Goal: Task Accomplishment & Management: Use online tool/utility

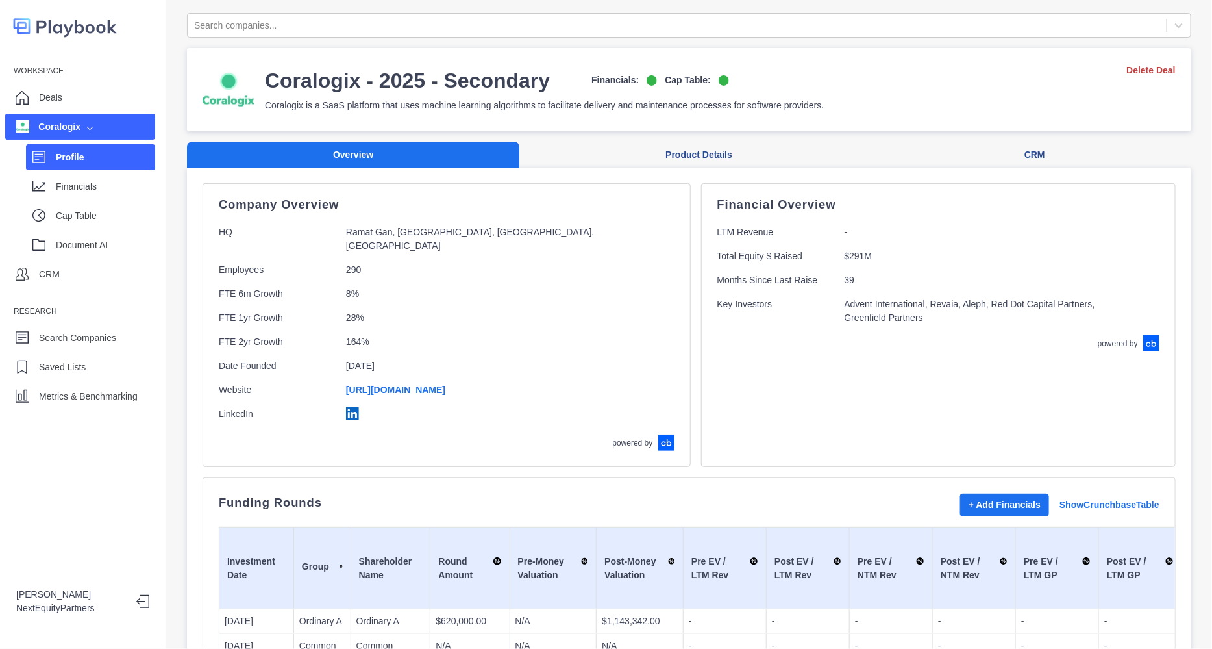
scroll to position [381, 0]
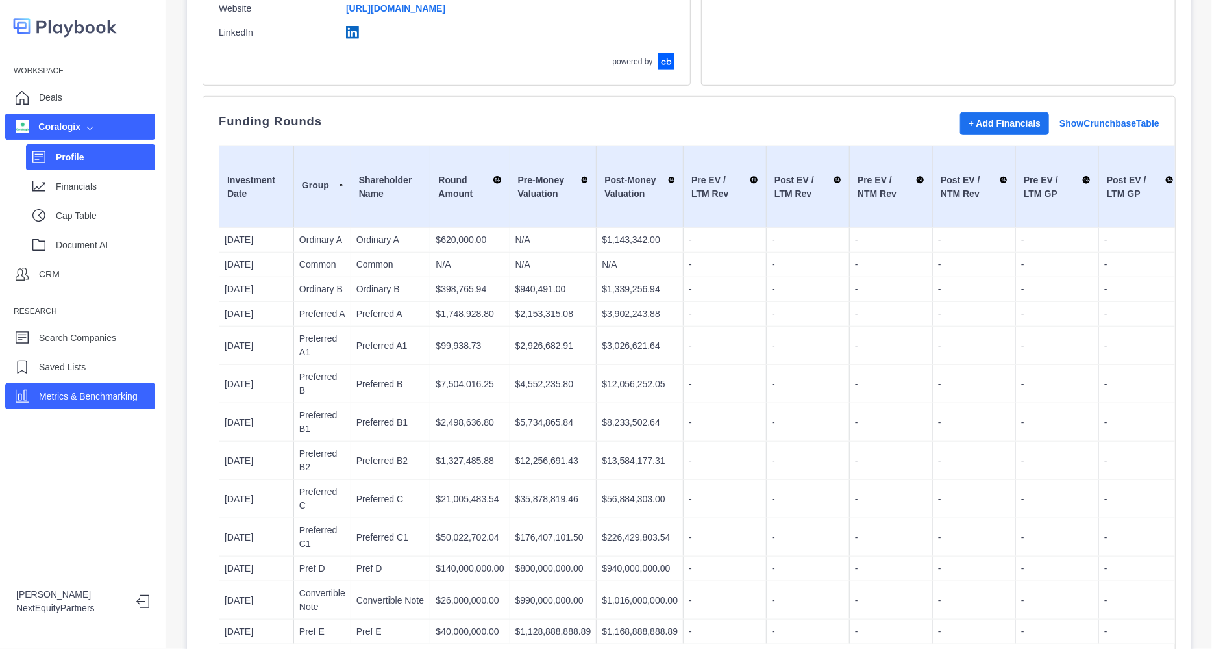
click at [89, 394] on p "Metrics & Benchmarking" at bounding box center [88, 397] width 99 height 14
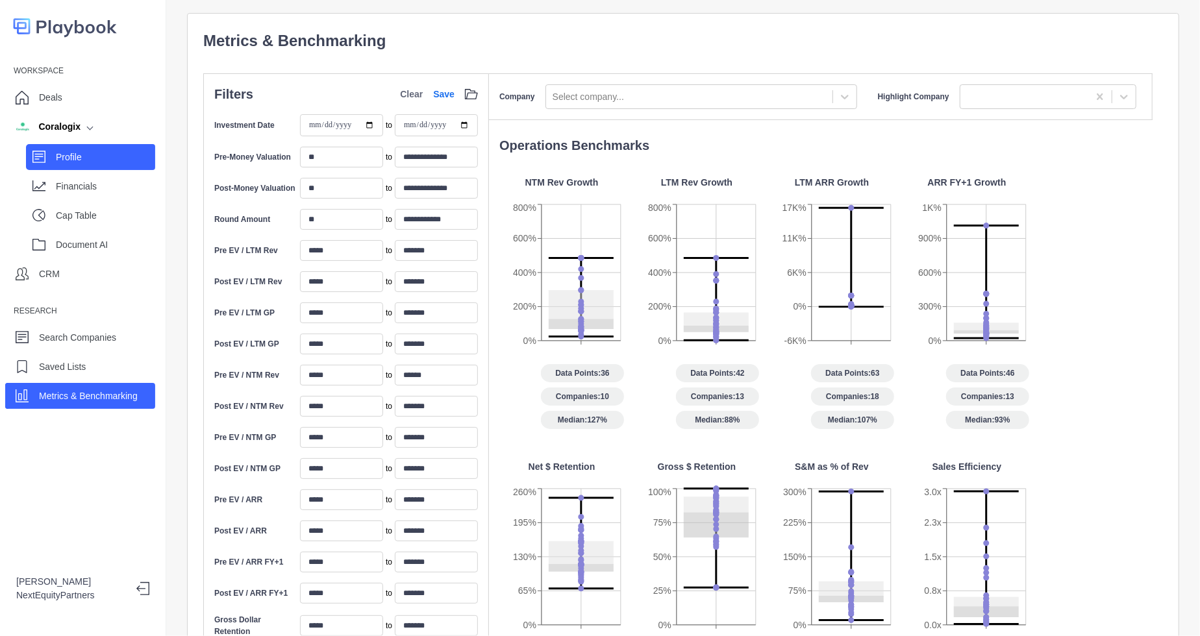
click at [68, 145] on div "Profile" at bounding box center [90, 157] width 129 height 26
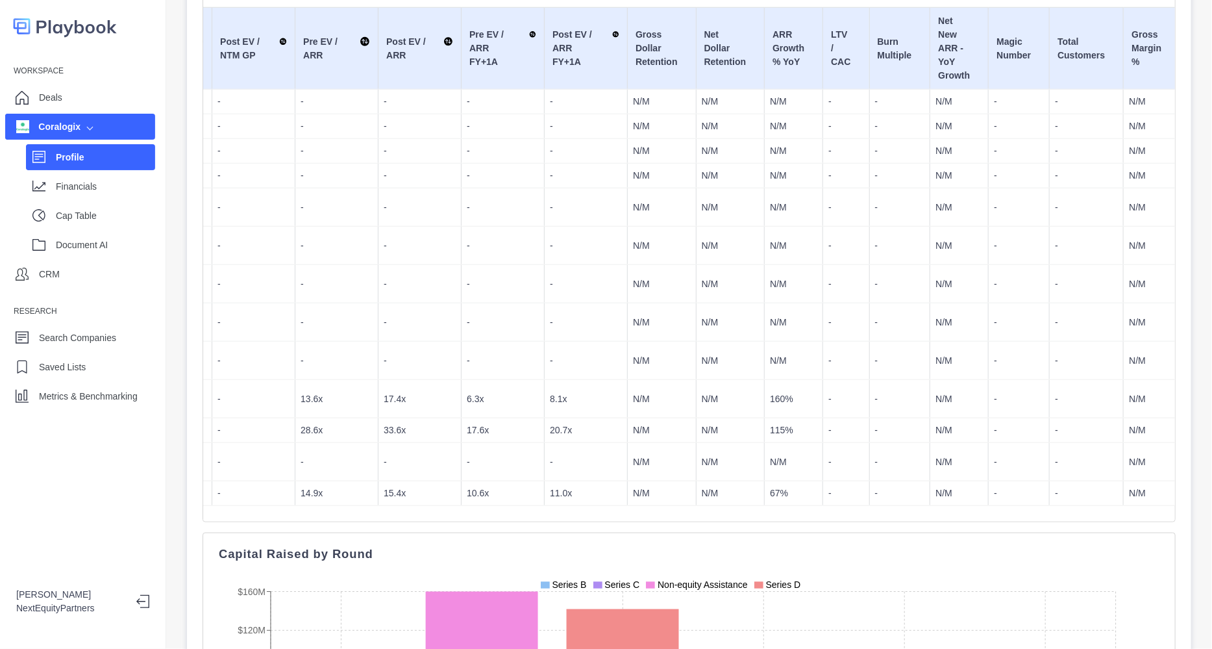
scroll to position [0, 1055]
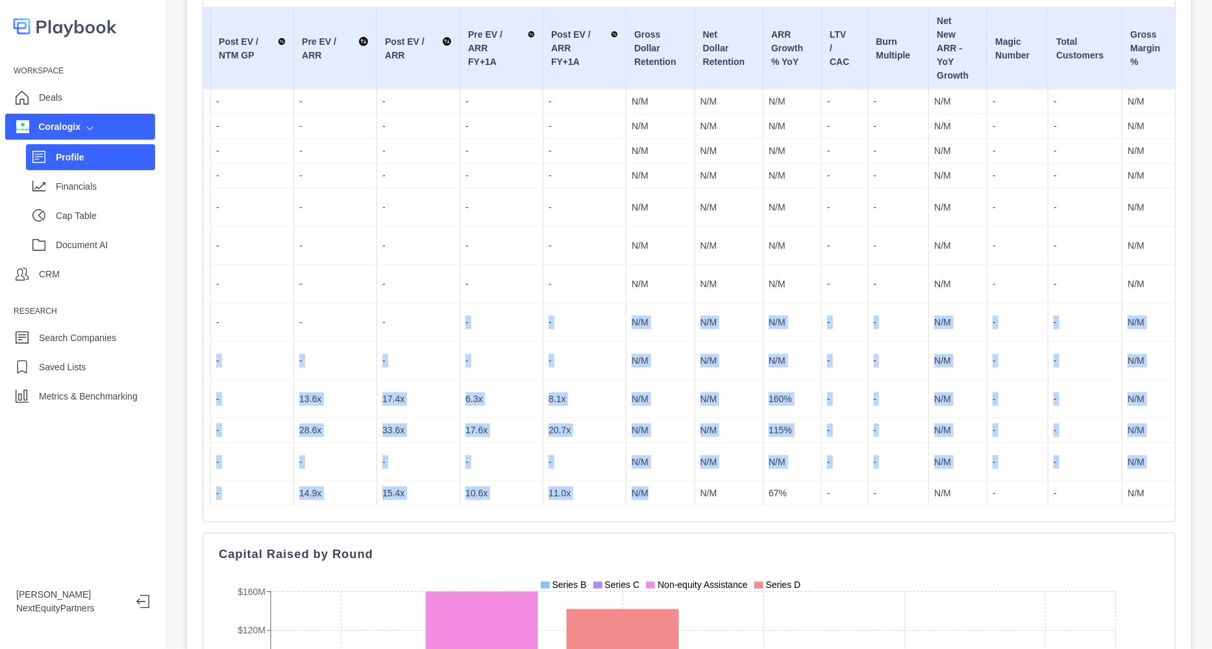
drag, startPoint x: 448, startPoint y: 300, endPoint x: 662, endPoint y: 451, distance: 262.0
click at [662, 451] on tbody "[DATE] Ordinary A Ordinary A $620,000.00 N/A $1,143,342.00 - - - - - - - - - - …" at bounding box center [246, 298] width 2163 height 416
click at [662, 486] on p "N/M" at bounding box center [661, 493] width 58 height 14
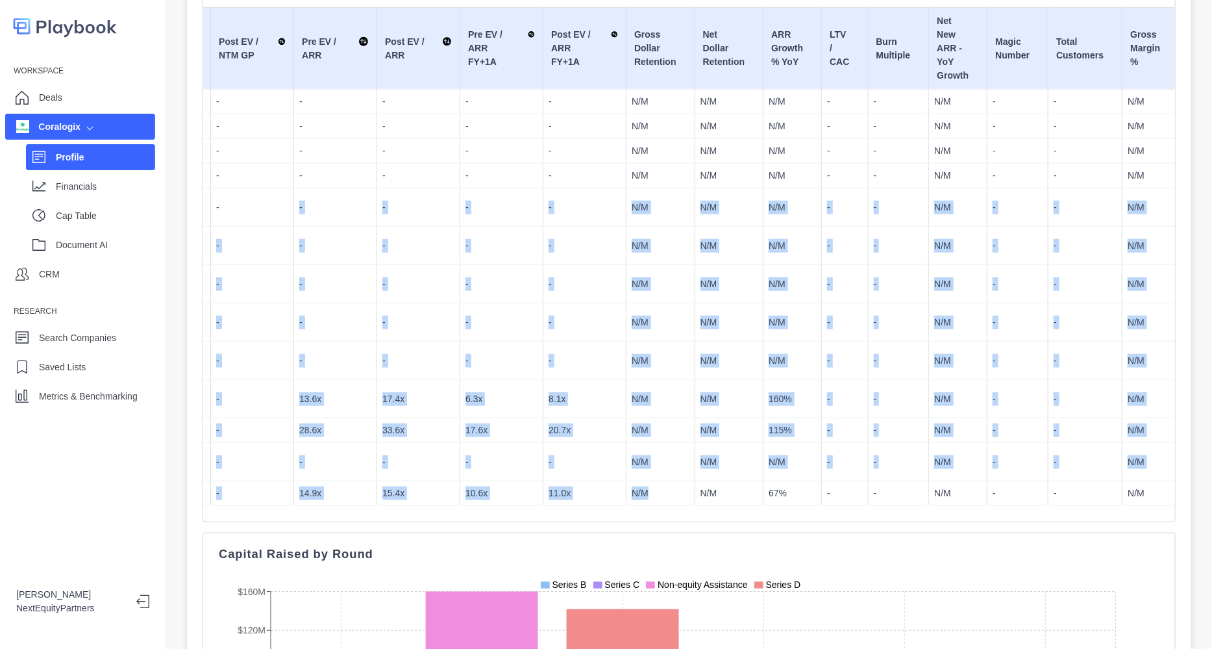
drag, startPoint x: 662, startPoint y: 451, endPoint x: 269, endPoint y: 190, distance: 471.3
click at [269, 190] on tbody "[DATE] Ordinary A Ordinary A $620,000.00 N/A $1,143,342.00 - - - - - - - - - - …" at bounding box center [246, 298] width 2163 height 416
click at [269, 201] on p "-" at bounding box center [252, 208] width 72 height 14
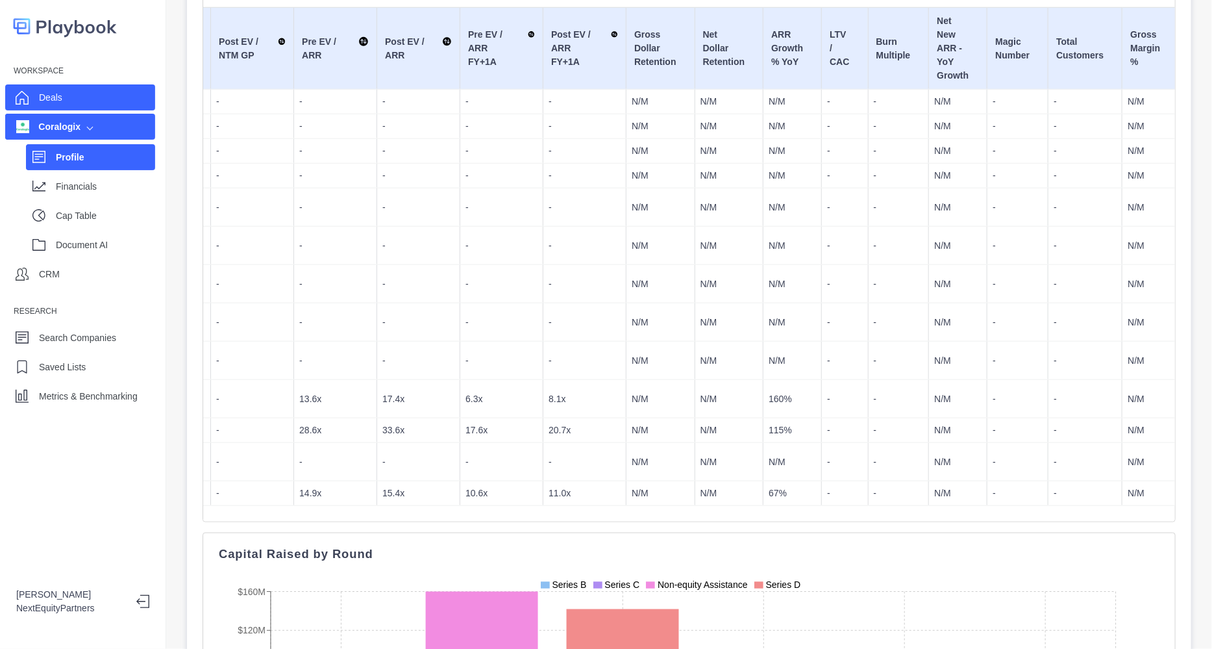
click at [64, 106] on div "Deals" at bounding box center [80, 97] width 150 height 26
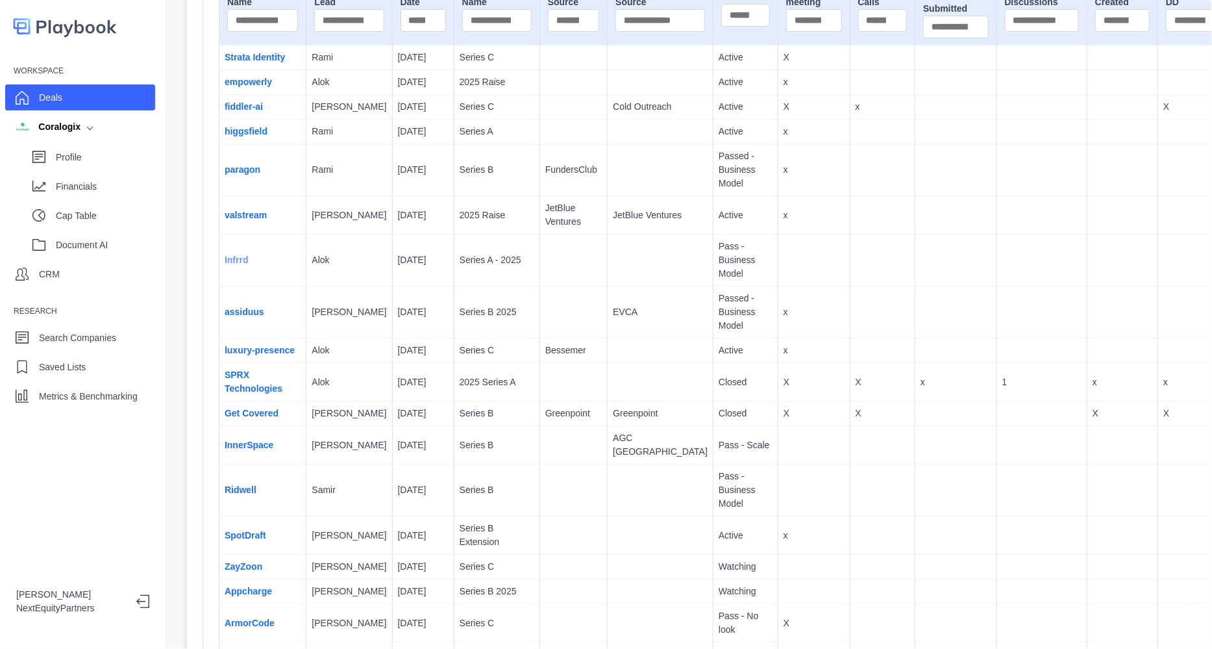
scroll to position [178, 0]
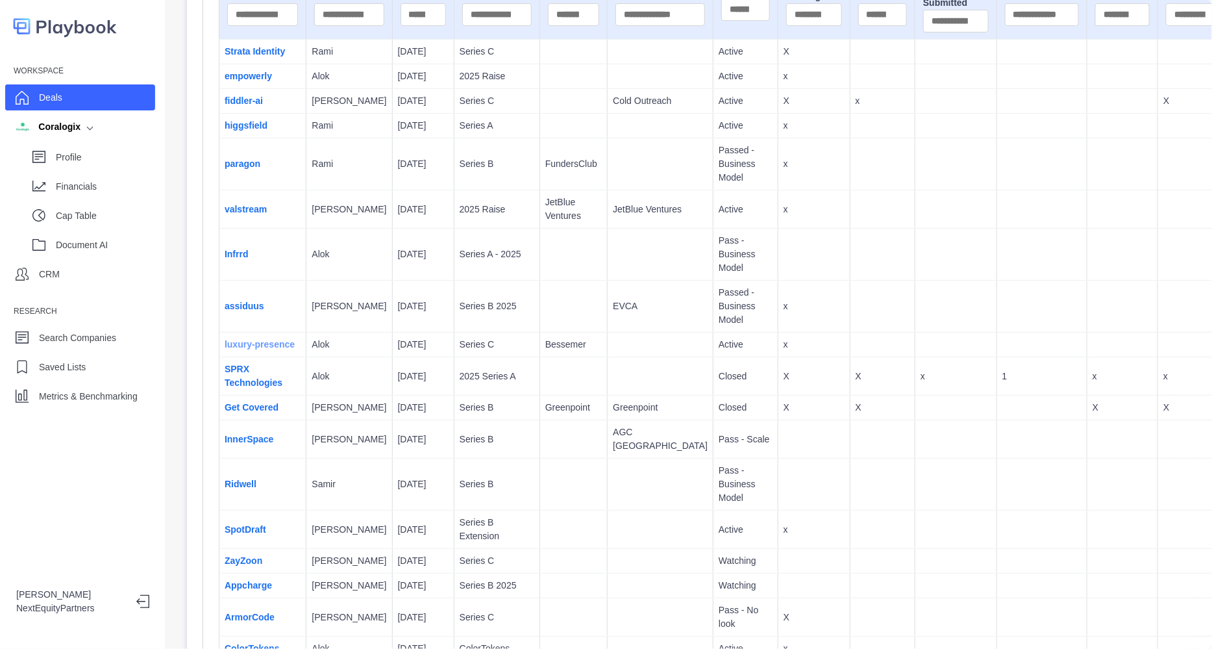
click at [247, 349] on link "luxury-presence" at bounding box center [260, 344] width 70 height 10
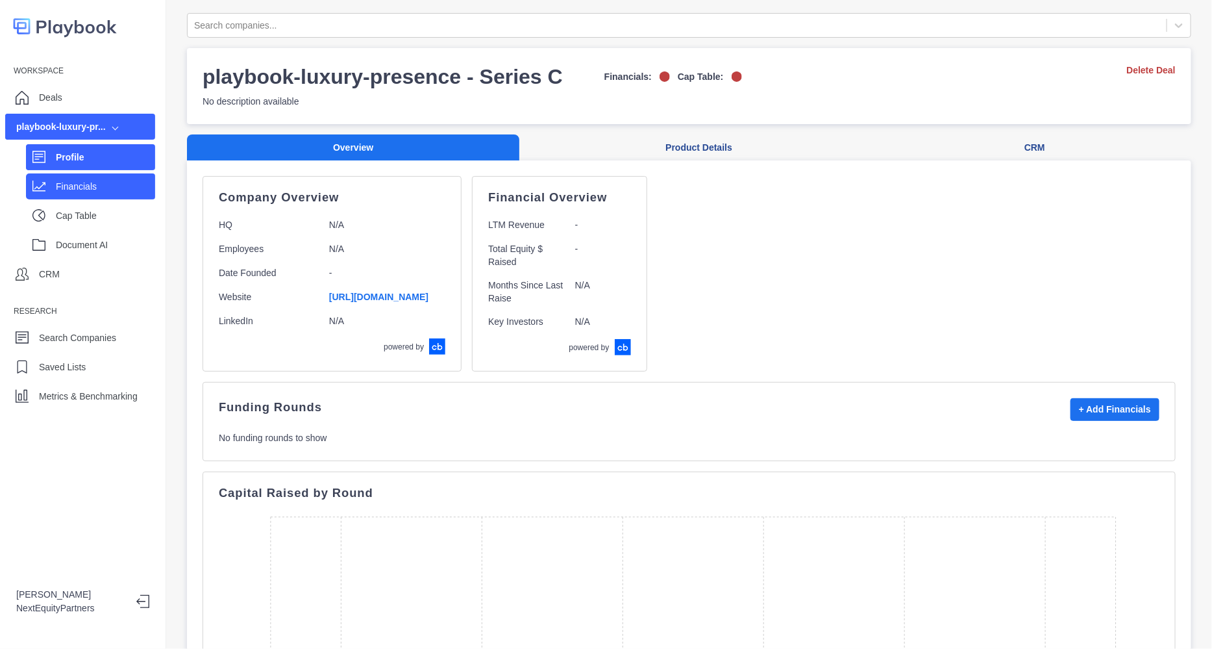
click at [55, 182] on div "Financials" at bounding box center [90, 186] width 129 height 26
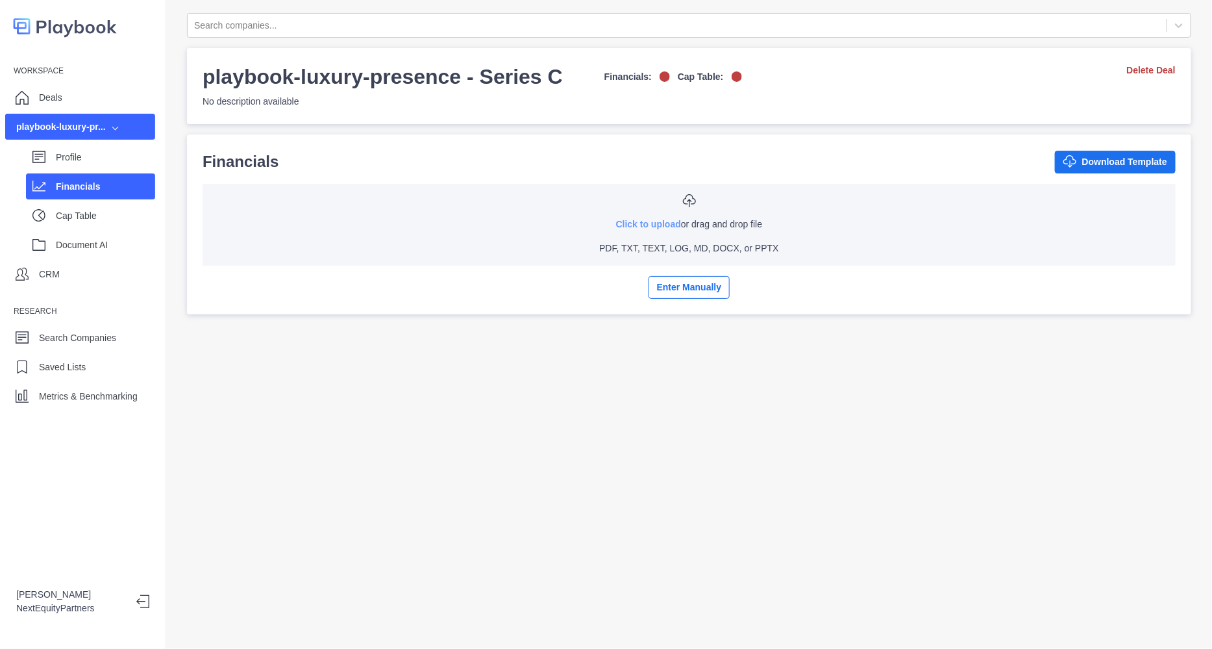
click at [652, 223] on link "Click to upload" at bounding box center [648, 224] width 65 height 10
type input "**********"
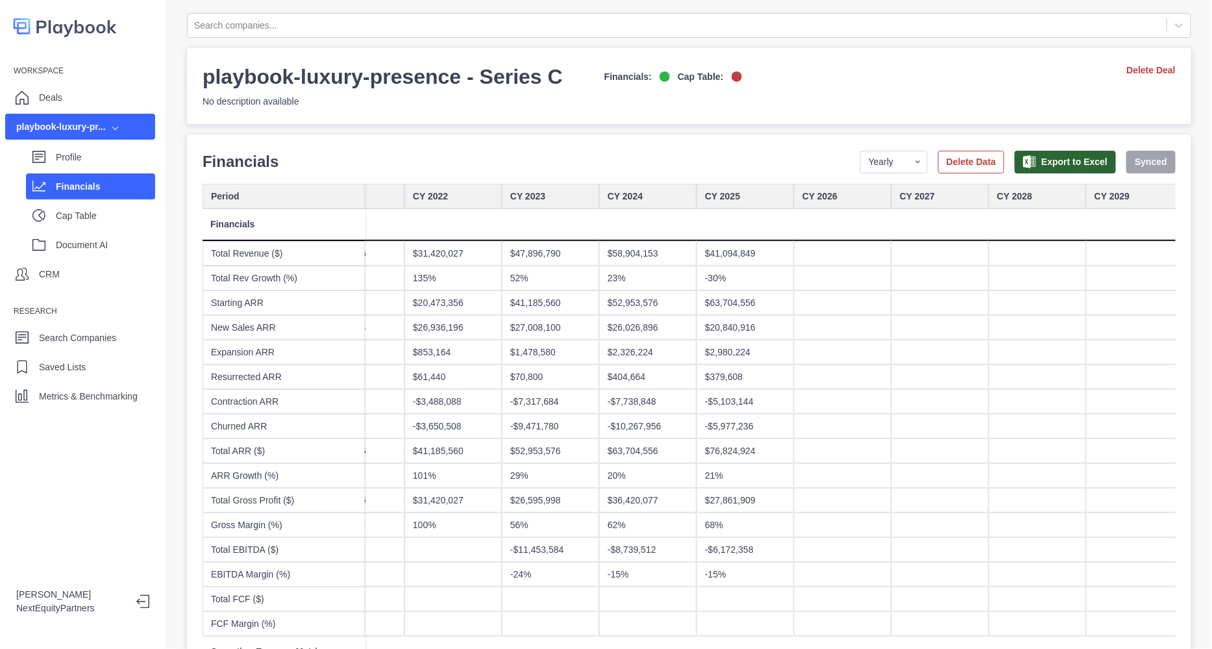
scroll to position [400, 0]
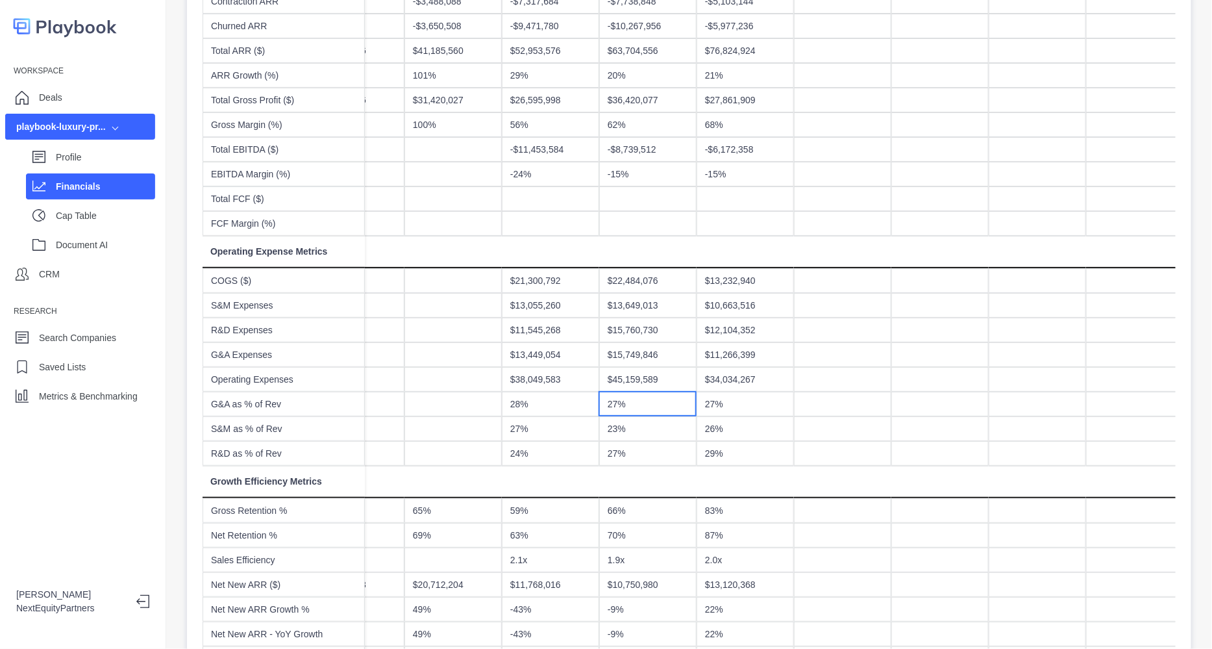
click at [648, 408] on div "27%" at bounding box center [647, 404] width 97 height 25
click at [533, 310] on div "$13,055,260" at bounding box center [550, 305] width 97 height 25
click at [584, 353] on div "$13,449,054" at bounding box center [550, 354] width 97 height 25
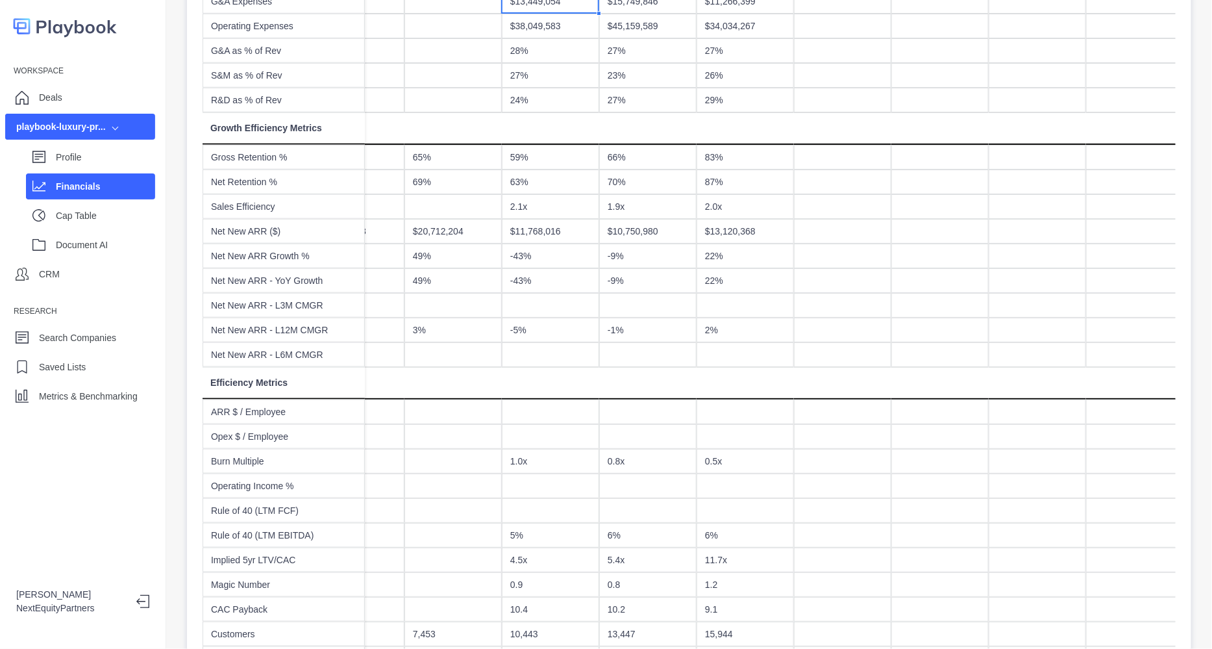
scroll to position [917, 0]
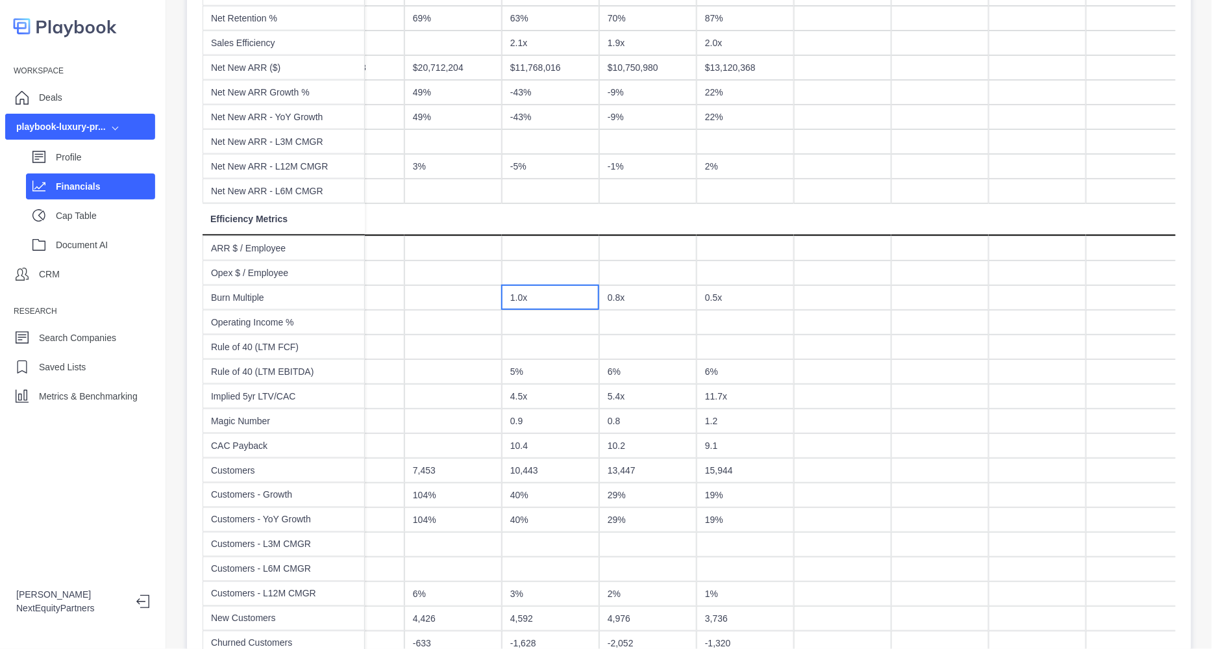
click at [562, 297] on div "1.0x" at bounding box center [550, 297] width 97 height 25
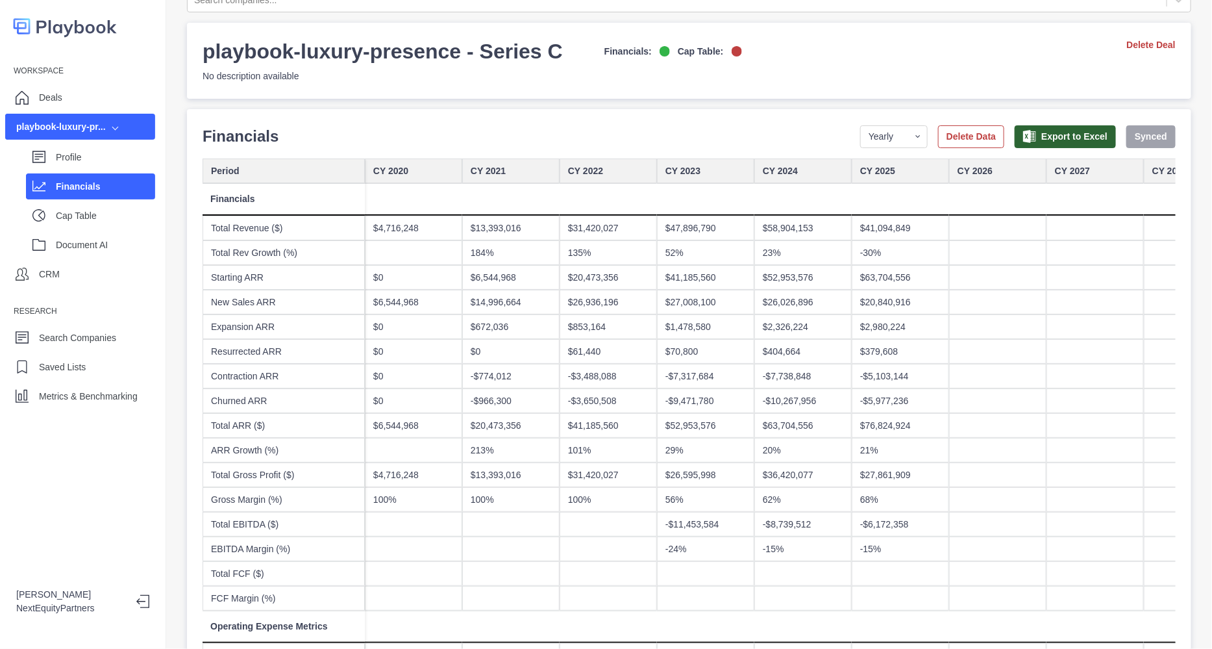
scroll to position [0, 0]
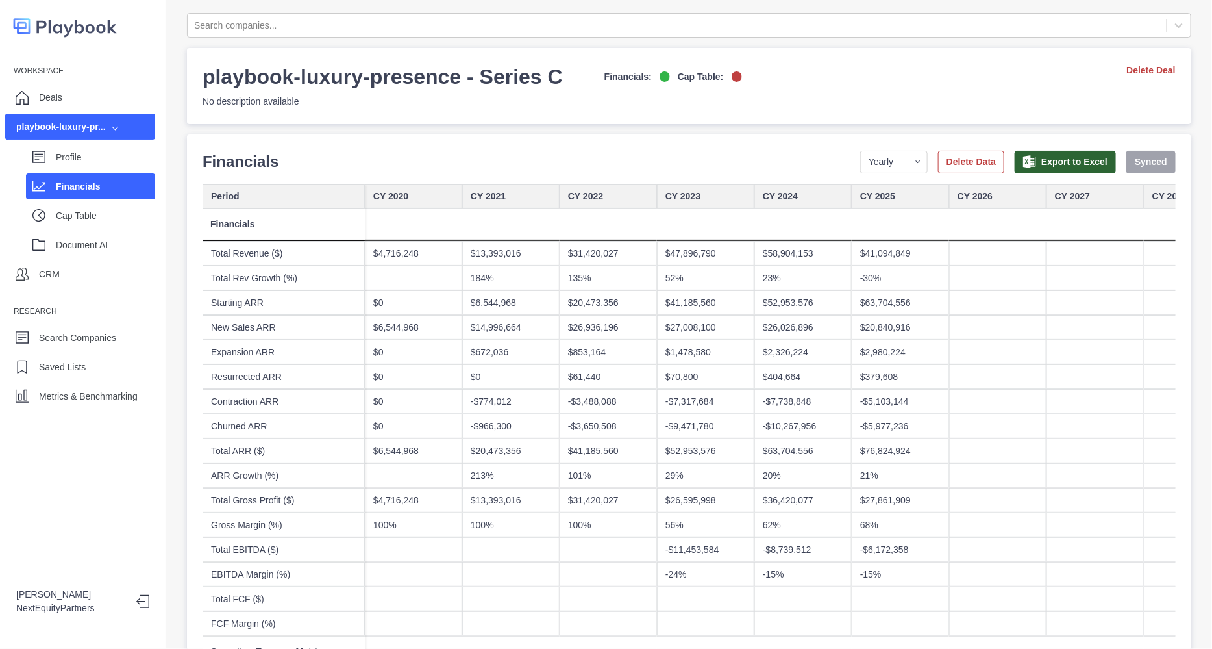
drag, startPoint x: 347, startPoint y: 148, endPoint x: 710, endPoint y: 529, distance: 526.4
drag, startPoint x: 197, startPoint y: 74, endPoint x: 429, endPoint y: 352, distance: 361.9
click at [79, 103] on div "Deals" at bounding box center [80, 97] width 150 height 26
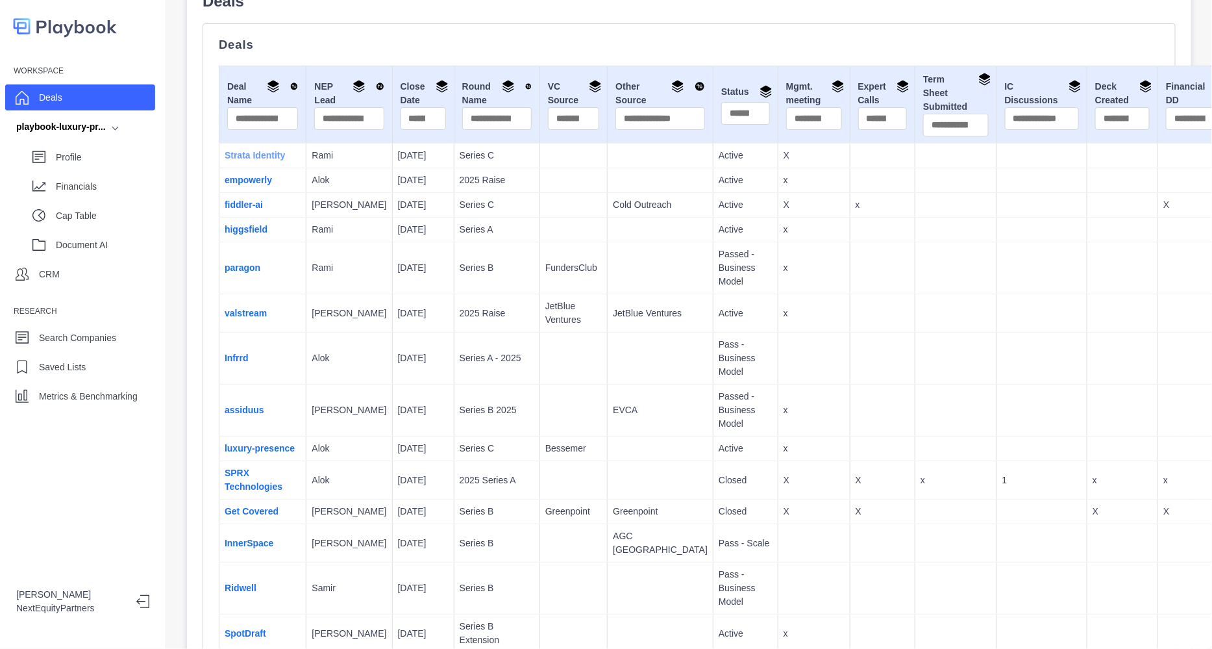
scroll to position [374, 0]
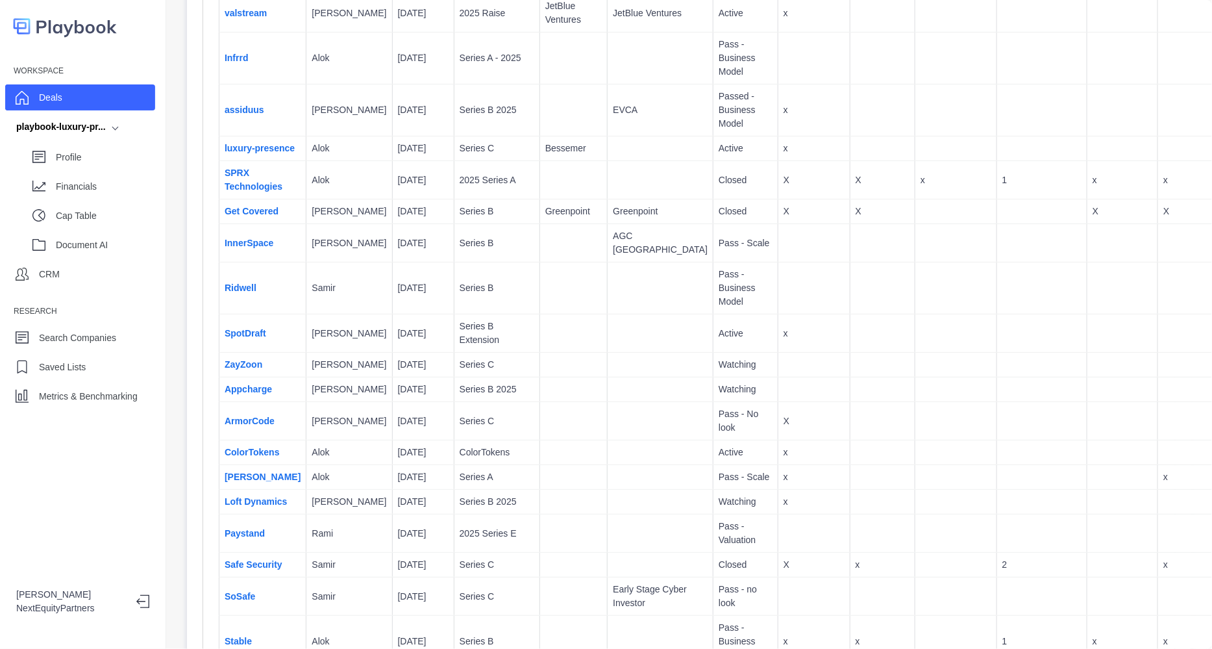
drag, startPoint x: 486, startPoint y: 540, endPoint x: 188, endPoint y: 34, distance: 586.8
drag, startPoint x: 188, startPoint y: 34, endPoint x: 539, endPoint y: 477, distance: 564.9
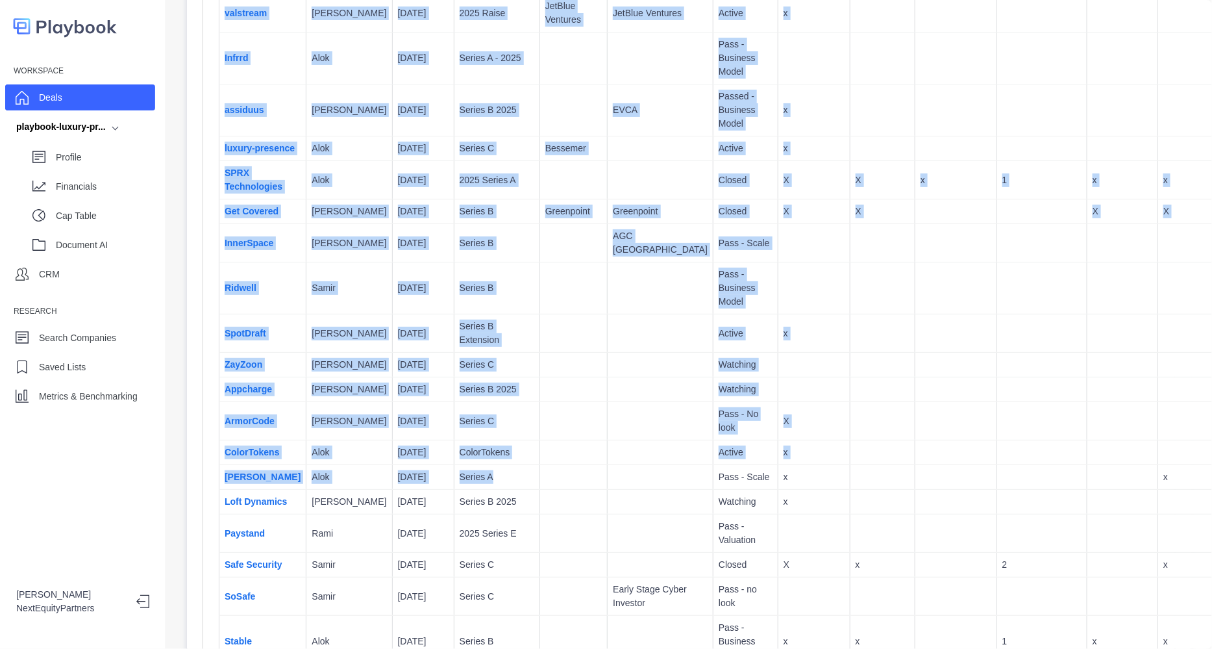
drag, startPoint x: 539, startPoint y: 477, endPoint x: 331, endPoint y: 185, distance: 358.4
click at [454, 262] on td "Series B" at bounding box center [497, 243] width 86 height 38
